Goal: Task Accomplishment & Management: Complete application form

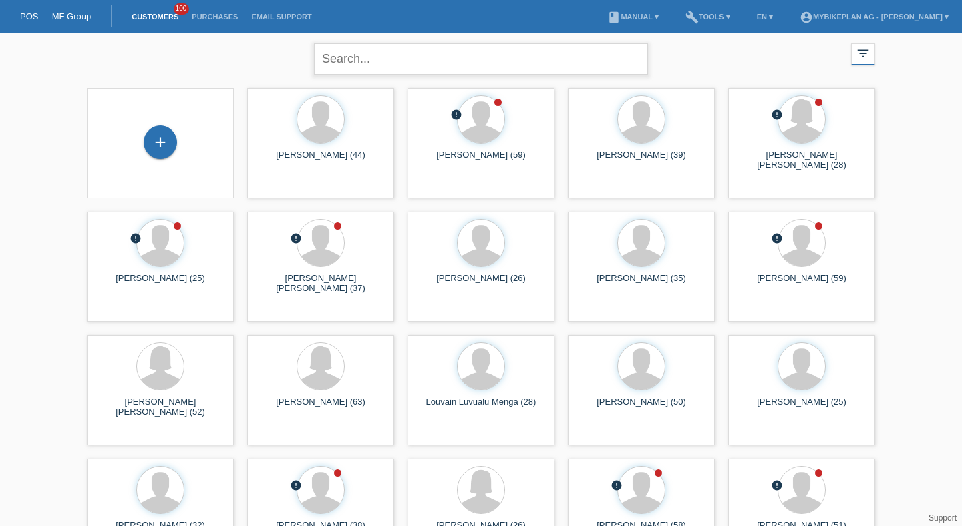
click at [429, 63] on input "text" at bounding box center [481, 58] width 334 height 31
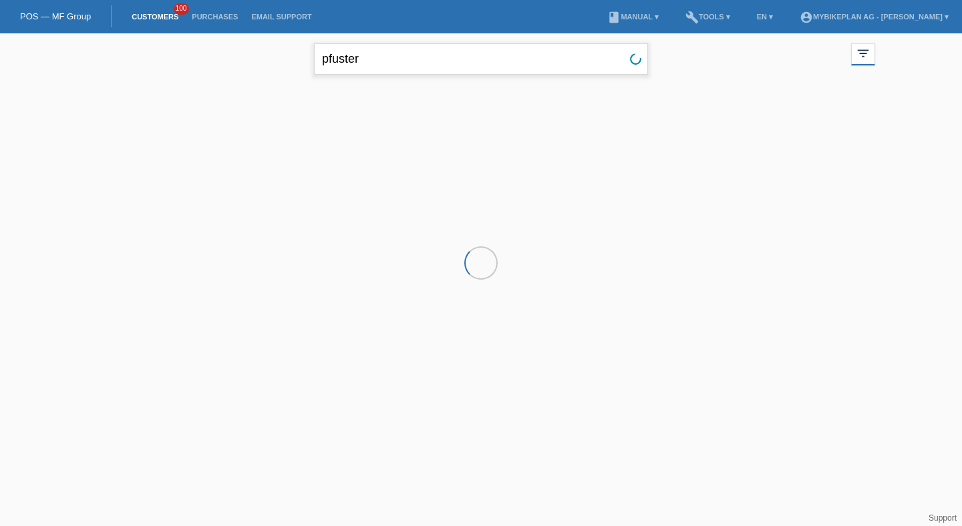
click at [349, 61] on input "pfuster" at bounding box center [481, 58] width 334 height 31
type input "pfister"
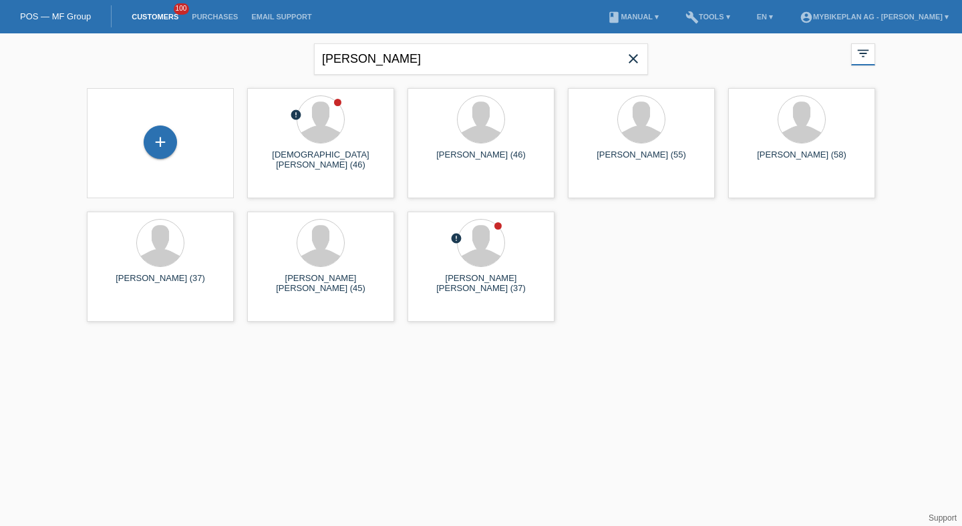
click at [196, 142] on div "+" at bounding box center [161, 143] width 126 height 35
click at [180, 142] on div "+" at bounding box center [161, 143] width 126 height 35
click at [164, 146] on div "+" at bounding box center [160, 142] width 33 height 33
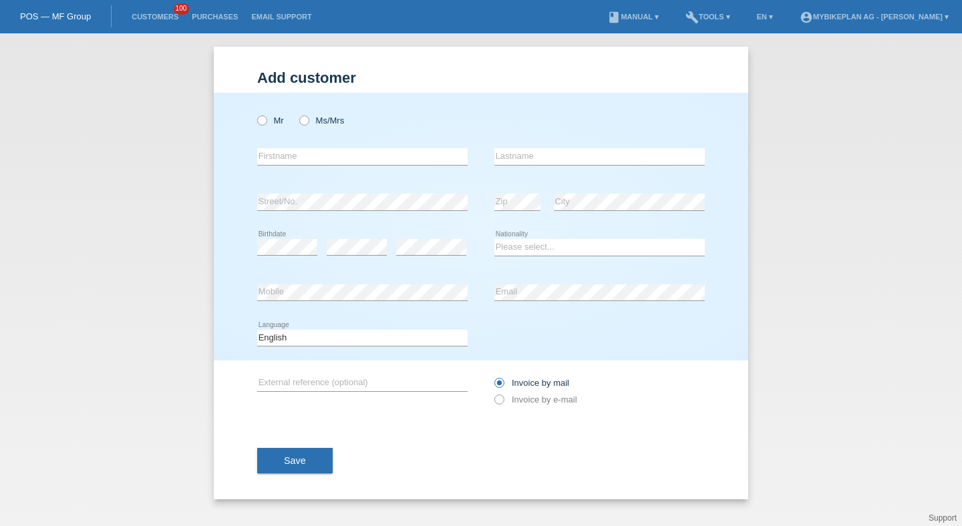
click at [272, 114] on div "Mr Ms/Mrs" at bounding box center [362, 120] width 210 height 27
click at [271, 122] on label "Mr" at bounding box center [270, 121] width 27 height 10
click at [266, 122] on input "Mr" at bounding box center [261, 120] width 9 height 9
radio input "true"
click at [281, 153] on input "text" at bounding box center [362, 156] width 210 height 17
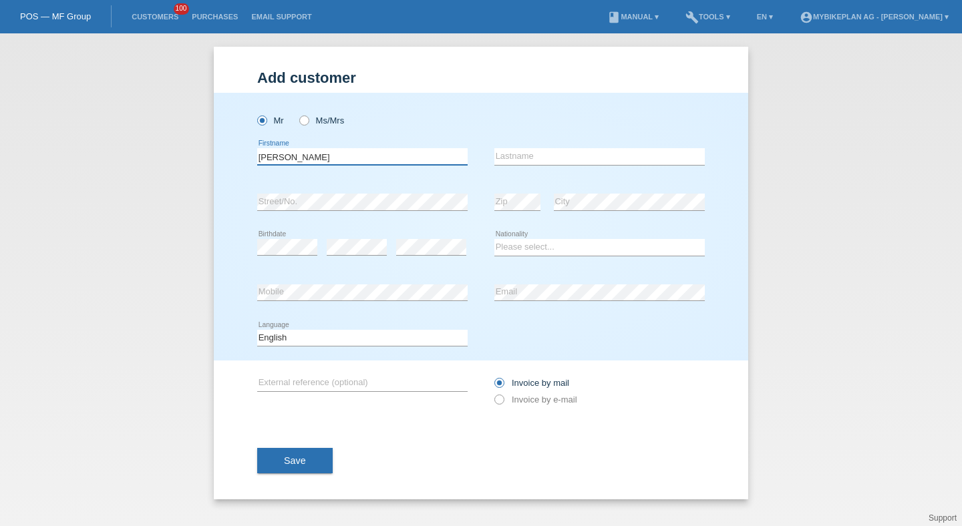
type input "Andreas"
type input "Pfister"
click at [498, 247] on select "Please select... Switzerland Austria Germany Liechtenstein ------------ Afghani…" at bounding box center [599, 247] width 210 height 16
select select "CH"
click at [494, 240] on select "Please select... Switzerland Austria Germany Liechtenstein ------------ Afghani…" at bounding box center [599, 247] width 210 height 16
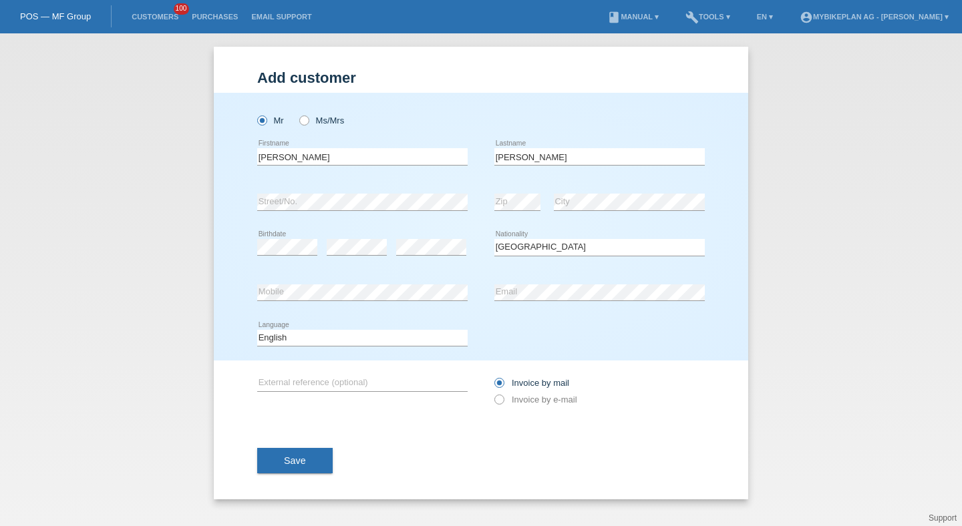
click at [426, 301] on icon at bounding box center [362, 301] width 210 height 1
click at [410, 331] on select "Deutsch Français Italiano English" at bounding box center [362, 338] width 210 height 16
select select "de"
click at [257, 330] on select "Deutsch Français Italiano English" at bounding box center [362, 338] width 210 height 16
click at [522, 414] on div "Invoice by mail Invoice by e-mail" at bounding box center [599, 391] width 210 height 61
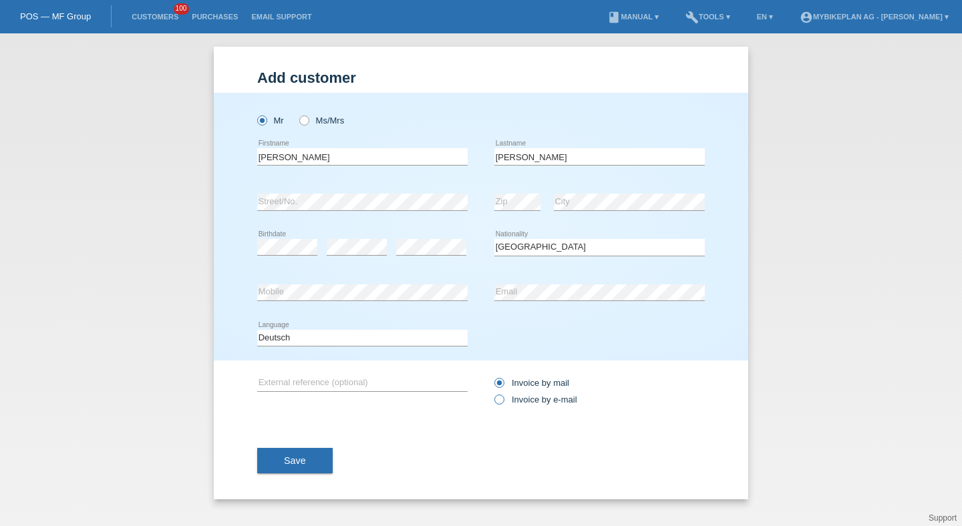
click at [519, 404] on label "Invoice by e-mail" at bounding box center [535, 400] width 83 height 10
click at [503, 404] on input "Invoice by e-mail" at bounding box center [498, 403] width 9 height 17
radio input "true"
click at [288, 466] on span "Save" at bounding box center [295, 461] width 22 height 11
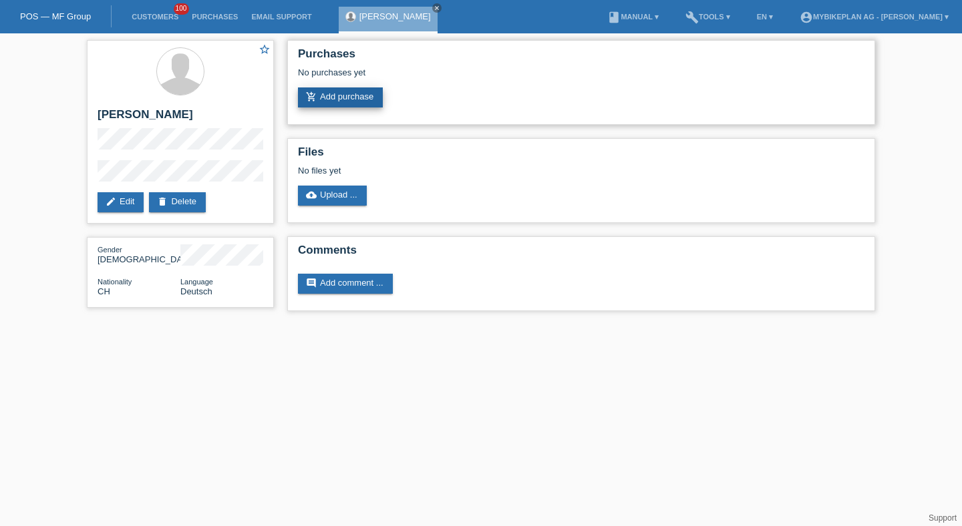
click at [353, 104] on link "add_shopping_cart Add purchase" at bounding box center [340, 98] width 85 height 20
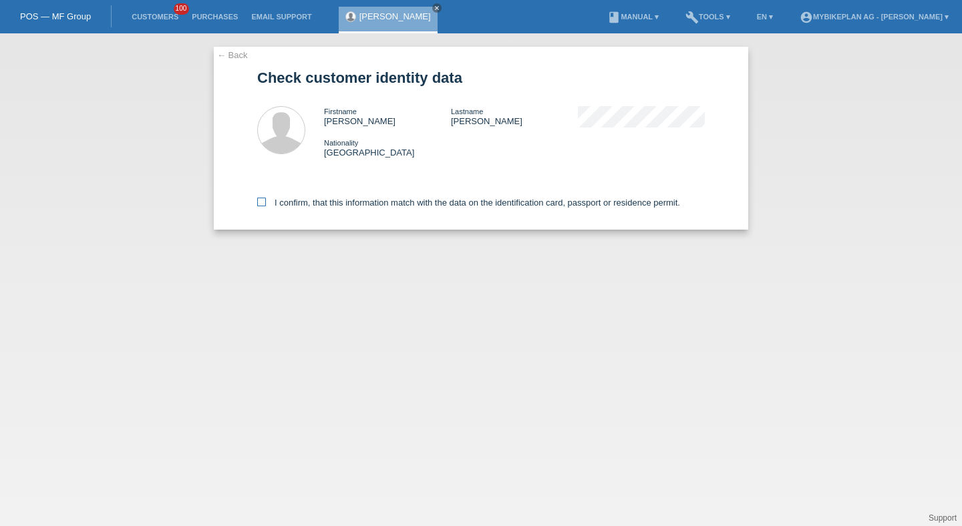
click at [322, 205] on label "I confirm, that this information match with the data on the identification card…" at bounding box center [468, 203] width 423 height 10
click at [266, 205] on input "I confirm, that this information match with the data on the identification card…" at bounding box center [261, 202] width 9 height 9
checkbox input "true"
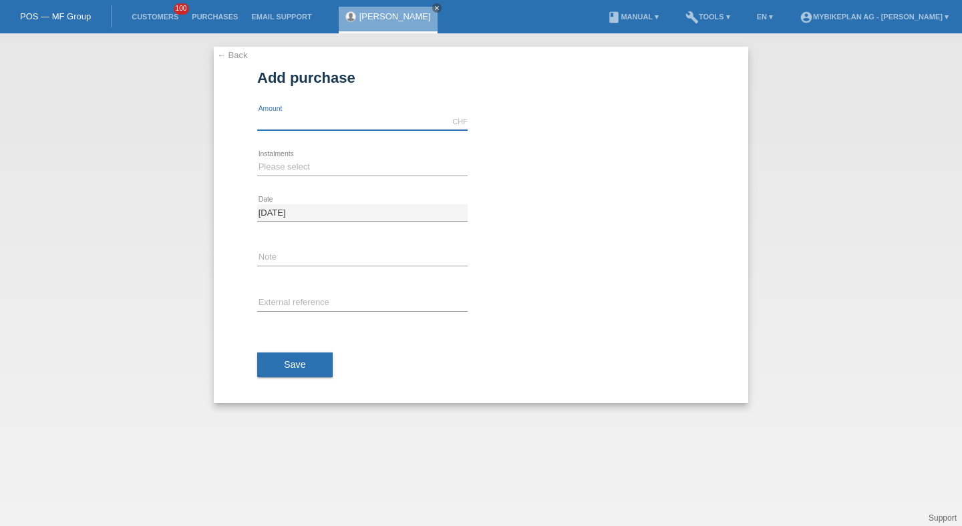
click at [335, 126] on input "text" at bounding box center [362, 122] width 210 height 17
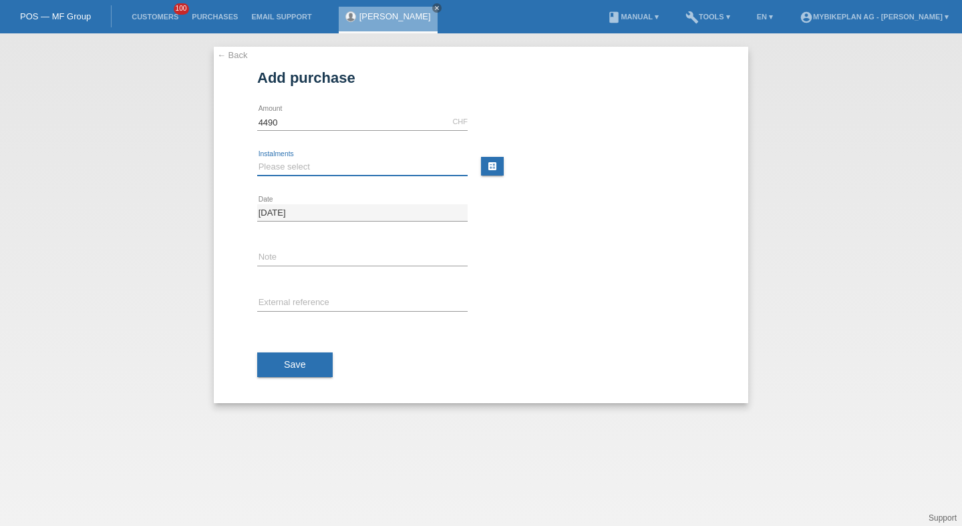
type input "4490.00"
click at [291, 169] on select "Please select 6 instalments 12 instalments 18 instalments 24 instalments 36 ins…" at bounding box center [362, 167] width 210 height 16
select select "487"
click at [257, 159] on select "Please select 6 instalments 12 instalments 18 instalments 24 instalments 36 ins…" at bounding box center [362, 167] width 210 height 16
click at [281, 295] on input "text" at bounding box center [362, 303] width 210 height 17
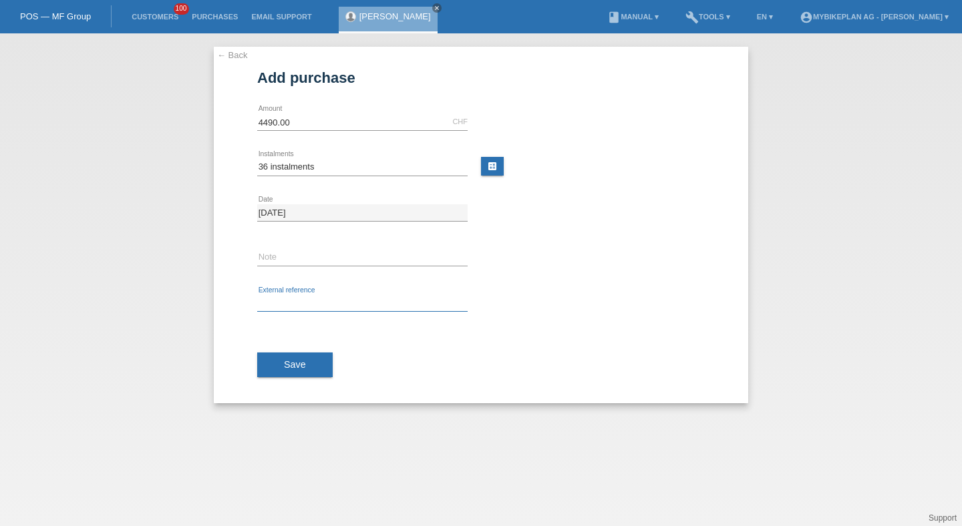
paste input "45441463383"
type input "45441463383"
click at [285, 361] on span "Save" at bounding box center [295, 364] width 22 height 11
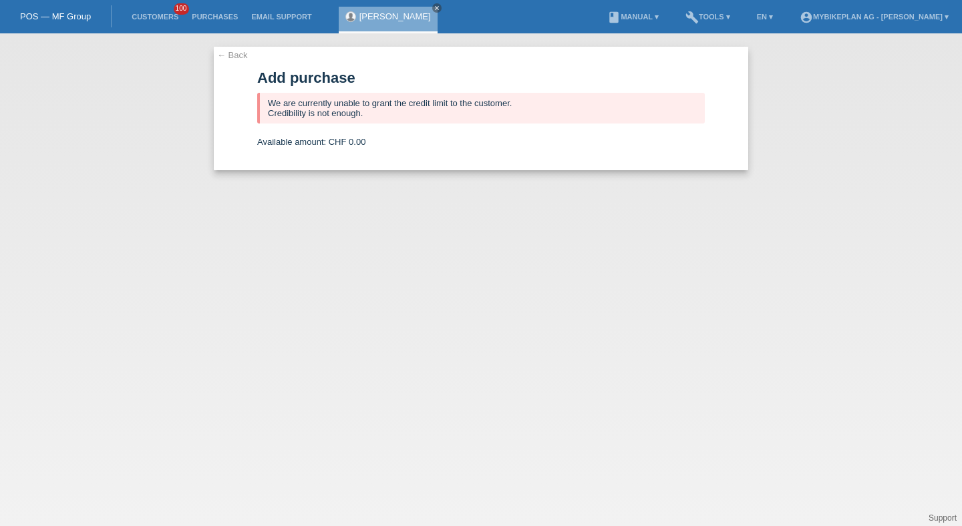
click at [159, 24] on li "Customers 100" at bounding box center [155, 17] width 60 height 34
click at [159, 20] on link "Customers" at bounding box center [155, 17] width 60 height 8
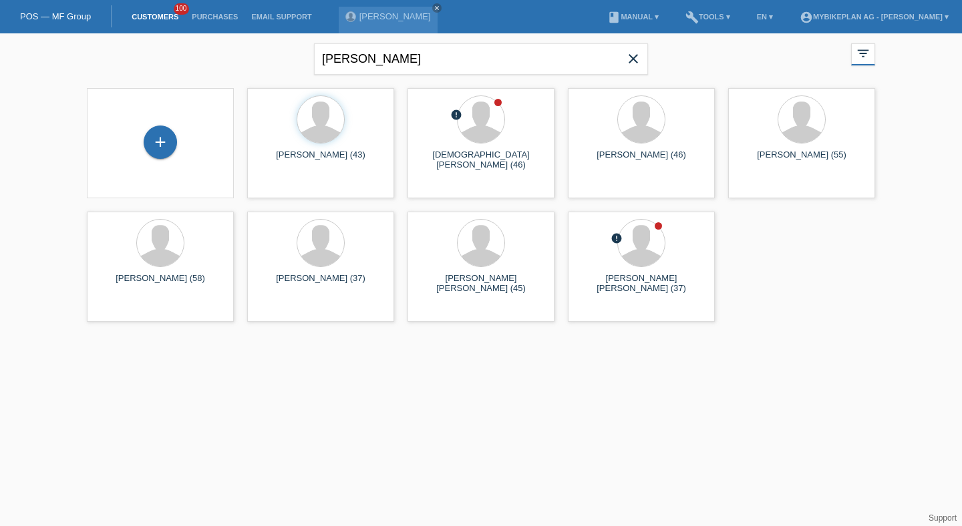
click at [634, 59] on icon "close" at bounding box center [633, 59] width 16 height 16
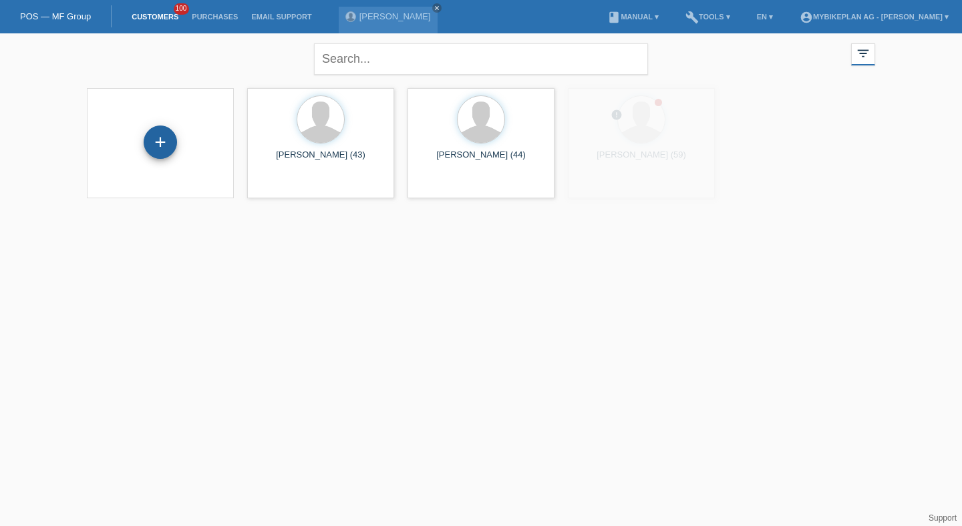
click at [149, 143] on div "+" at bounding box center [160, 142] width 33 height 33
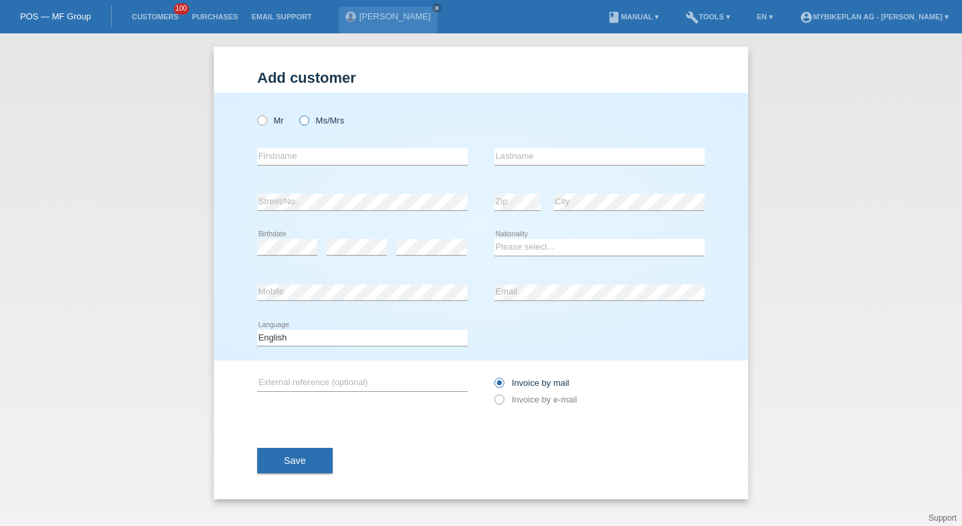
click at [297, 114] on icon at bounding box center [297, 114] width 0 height 0
click at [306, 120] on input "Ms/Mrs" at bounding box center [303, 120] width 9 height 9
radio input "true"
click at [301, 160] on input "text" at bounding box center [362, 156] width 210 height 17
type input "Rebecca"
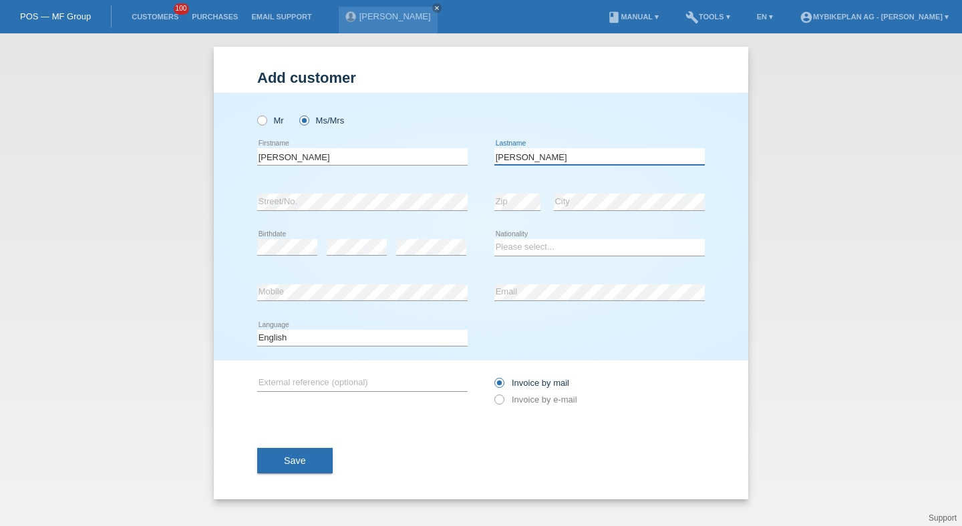
type input "Rauber"
click at [291, 234] on div "error Birthdate" at bounding box center [287, 247] width 60 height 45
click at [291, 239] on div "error Birthdate" at bounding box center [287, 247] width 60 height 45
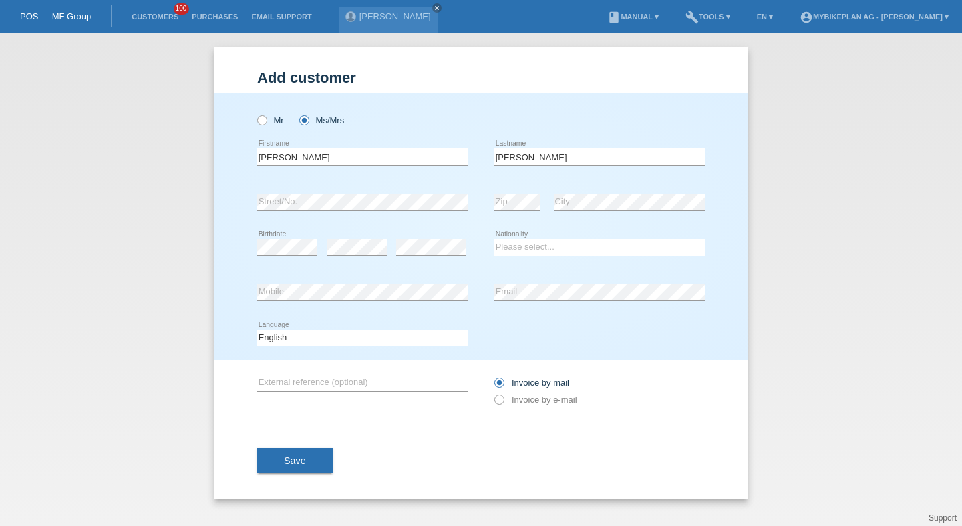
click at [321, 242] on div "error Birthdate error error" at bounding box center [362, 247] width 210 height 45
click at [414, 257] on div "error" at bounding box center [431, 247] width 70 height 45
click at [563, 249] on select "Please select... Switzerland Austria Germany Liechtenstein ------------ Afghani…" at bounding box center [599, 247] width 210 height 16
select select "CH"
click at [494, 240] on select "Please select... Switzerland Austria Germany Liechtenstein ------------ Afghani…" at bounding box center [599, 247] width 210 height 16
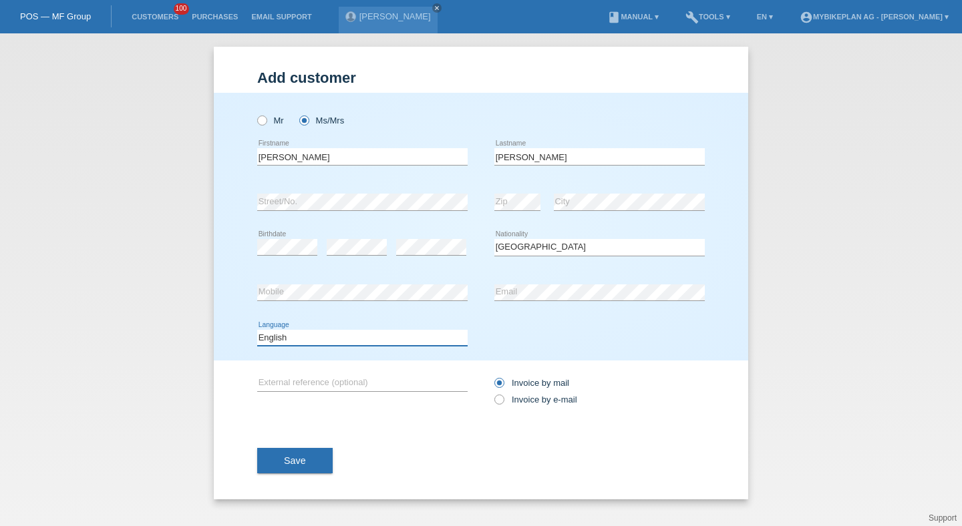
click at [405, 332] on select "Deutsch Français Italiano English" at bounding box center [362, 338] width 210 height 16
select select "de"
click at [257, 330] on select "Deutsch Français Italiano English" at bounding box center [362, 338] width 210 height 16
click at [554, 405] on label "Invoice by e-mail" at bounding box center [535, 400] width 83 height 10
click at [503, 405] on input "Invoice by e-mail" at bounding box center [498, 403] width 9 height 17
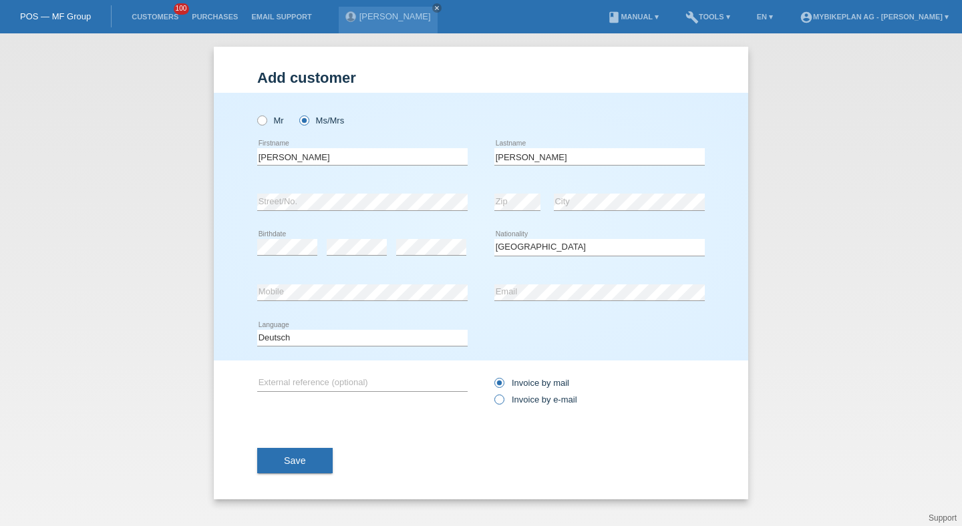
radio input "true"
click at [283, 469] on button "Save" at bounding box center [294, 460] width 75 height 25
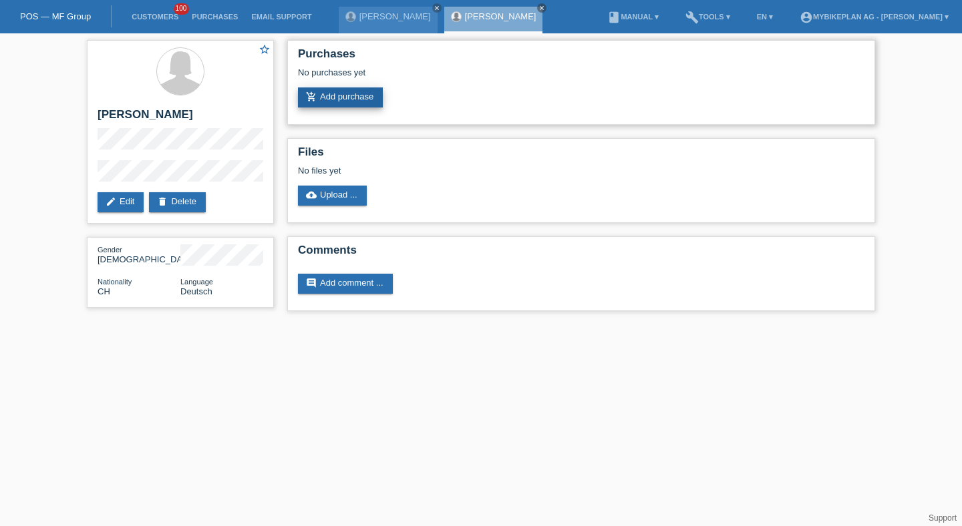
click at [327, 104] on link "add_shopping_cart Add purchase" at bounding box center [340, 98] width 85 height 20
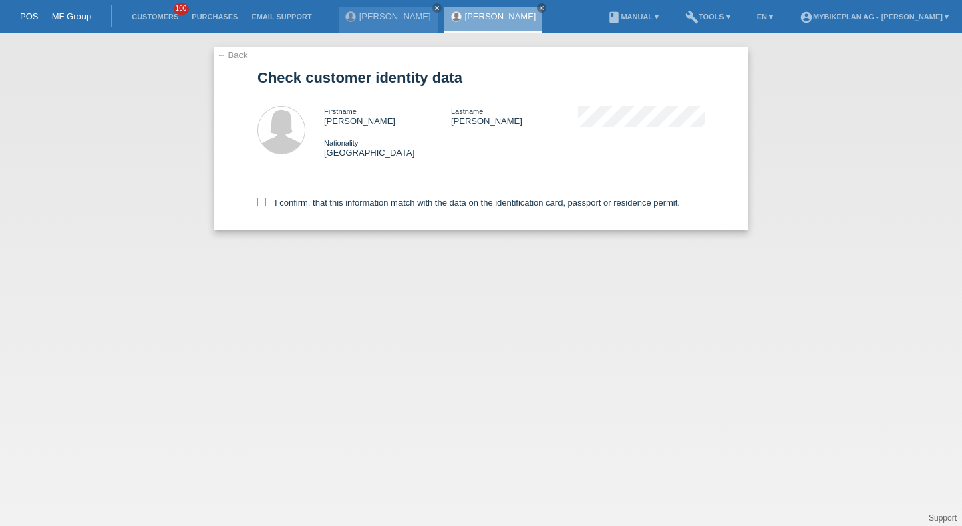
click at [296, 199] on div "I confirm, that this information match with the data on the identification card…" at bounding box center [481, 200] width 448 height 59
click at [297, 208] on label "I confirm, that this information match with the data on the identification card…" at bounding box center [468, 203] width 423 height 10
click at [266, 206] on input "I confirm, that this information match with the data on the identification card…" at bounding box center [261, 202] width 9 height 9
checkbox input "true"
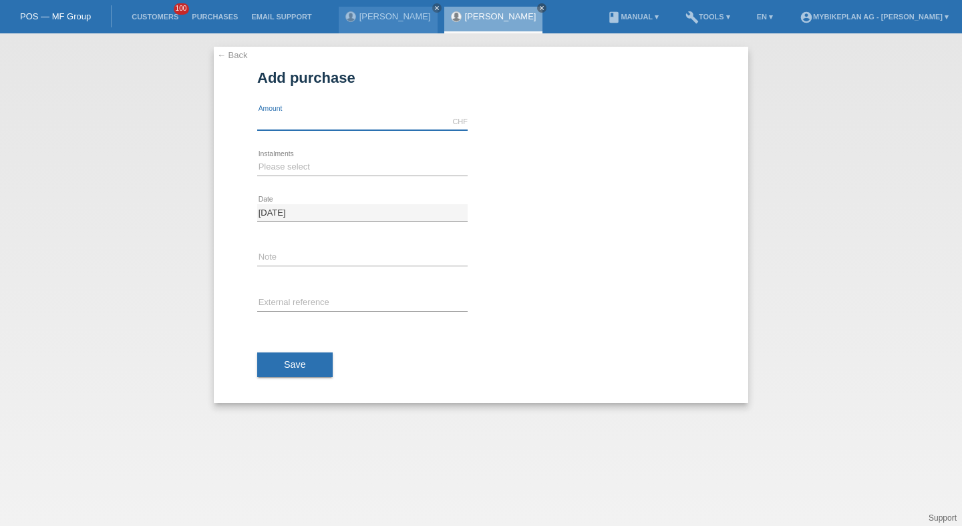
click at [319, 127] on input "text" at bounding box center [362, 122] width 210 height 17
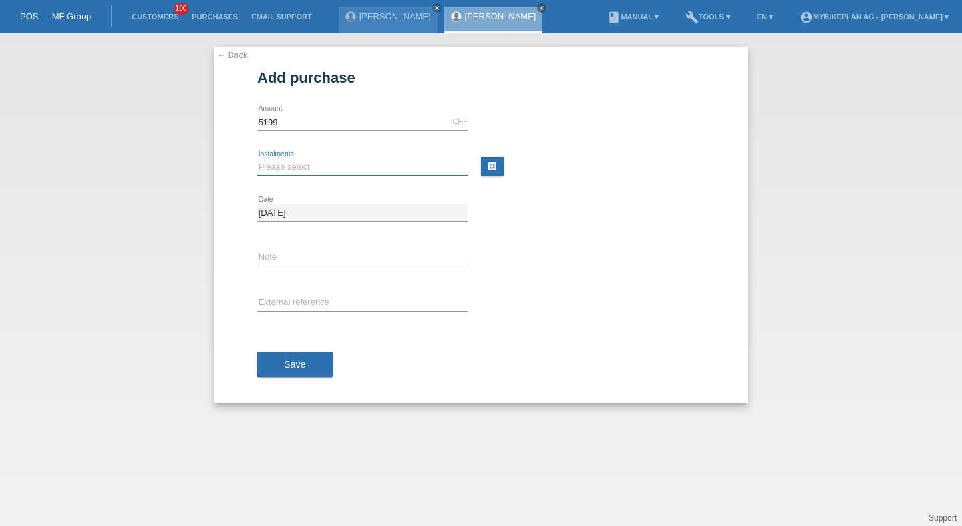
type input "5199.00"
click at [278, 171] on select "Please select 6 instalments 12 instalments 18 instalments 24 instalments 36 ins…" at bounding box center [362, 167] width 210 height 16
select select "487"
click at [257, 159] on select "Please select 6 instalments 12 instalments 18 instalments 24 instalments 36 ins…" at bounding box center [362, 167] width 210 height 16
click at [278, 293] on div "error External reference" at bounding box center [362, 303] width 210 height 45
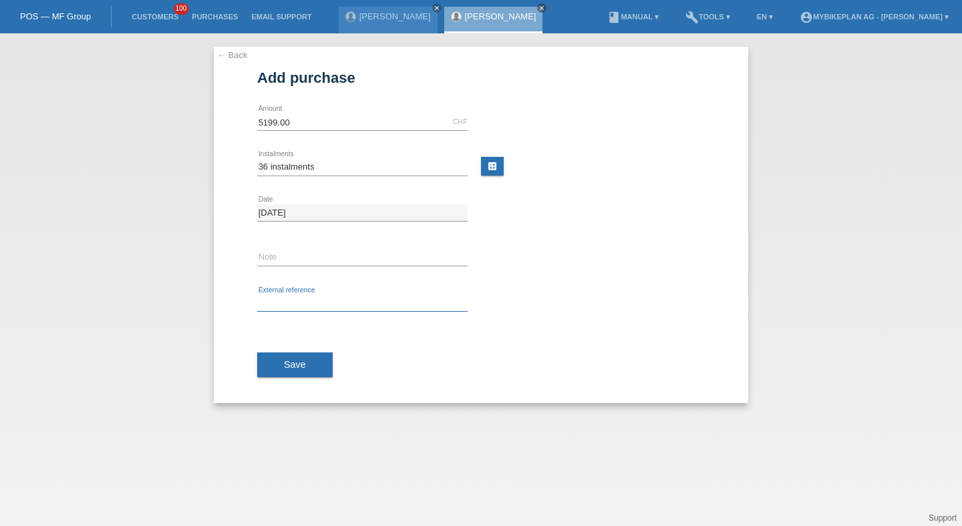
click at [280, 303] on input "text" at bounding box center [362, 303] width 210 height 17
paste input "45435233867"
type input "45435233867"
click at [281, 361] on button "Save" at bounding box center [294, 365] width 75 height 25
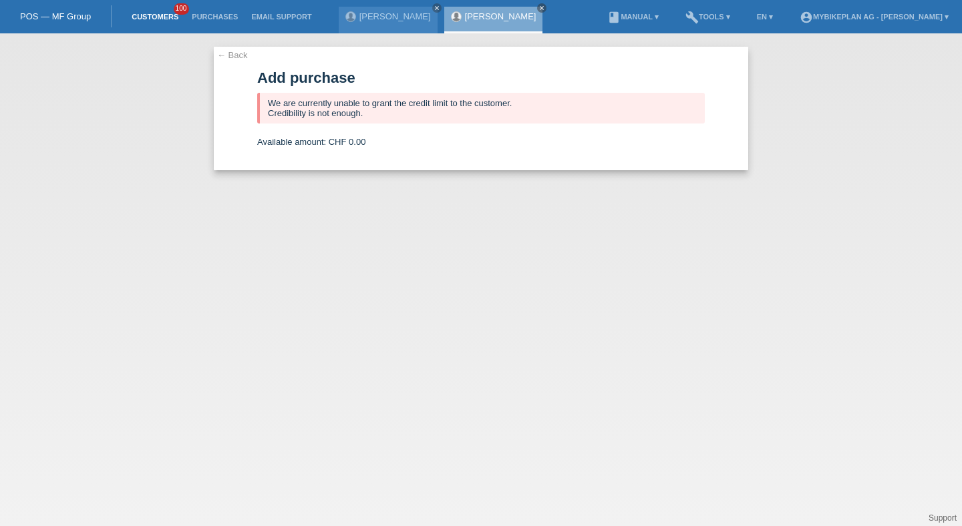
click at [148, 15] on link "Customers" at bounding box center [155, 17] width 60 height 8
